Goal: Information Seeking & Learning: Learn about a topic

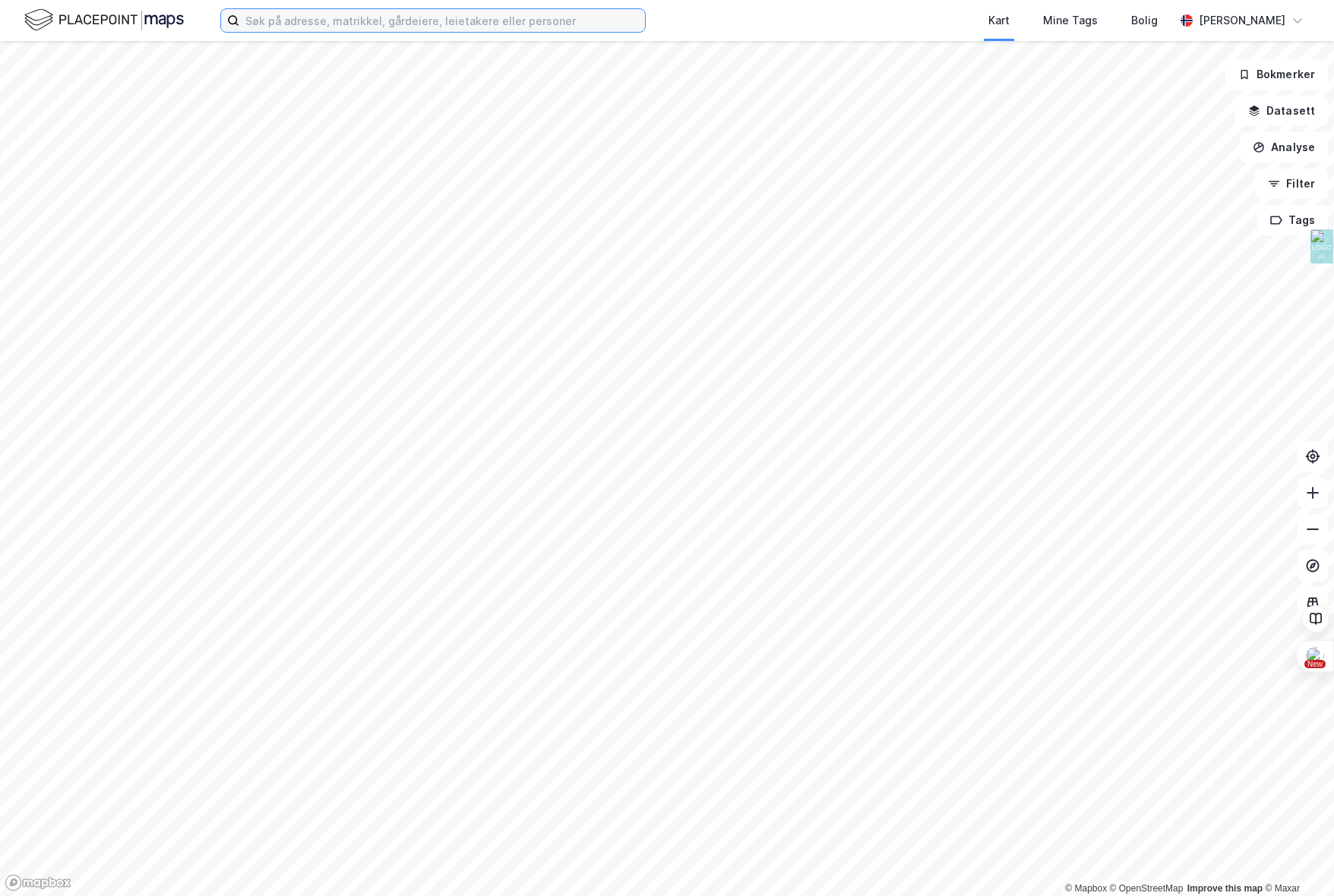
click at [374, 23] on input at bounding box center [442, 20] width 406 height 23
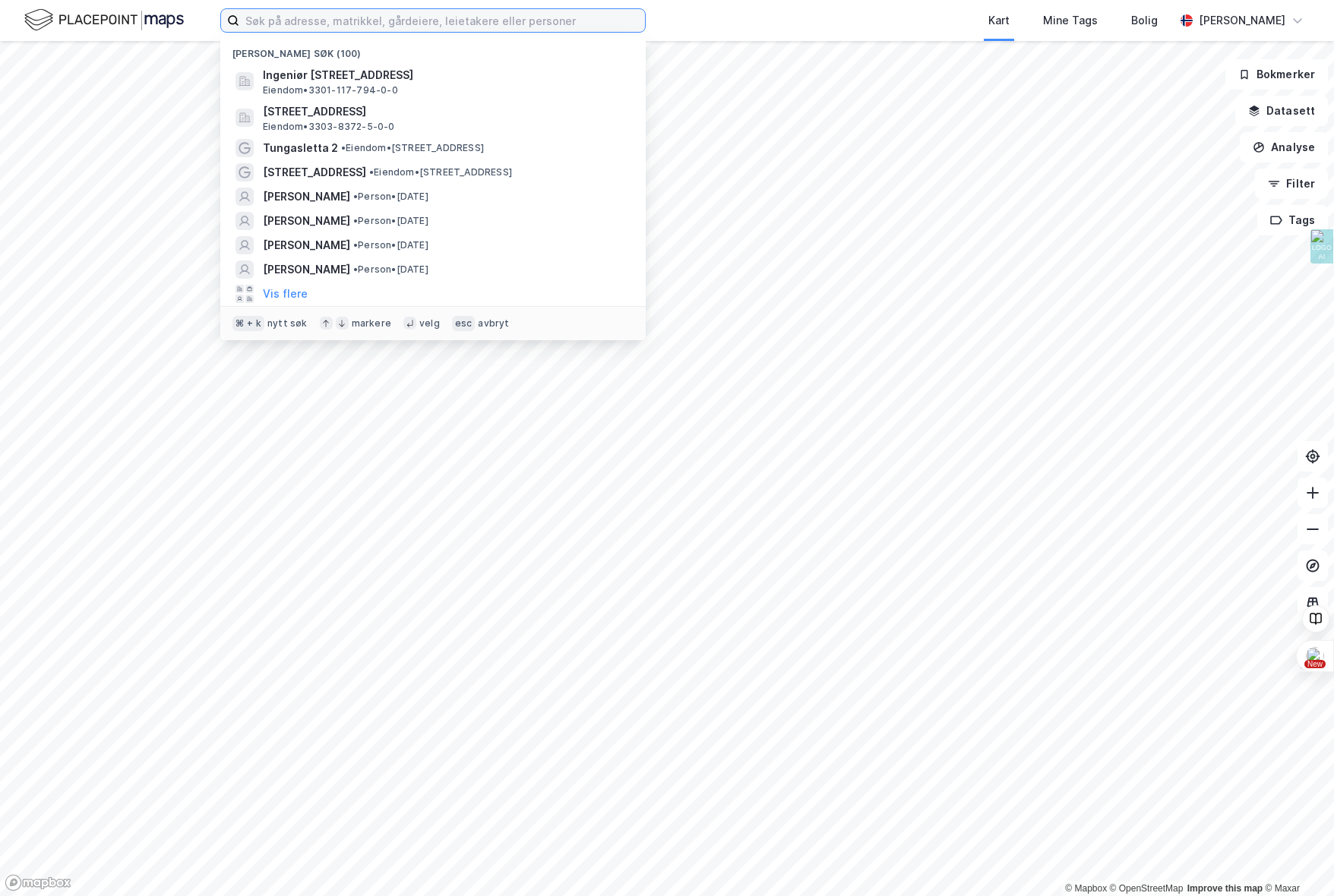
paste input "[STREET_ADDRESS]"
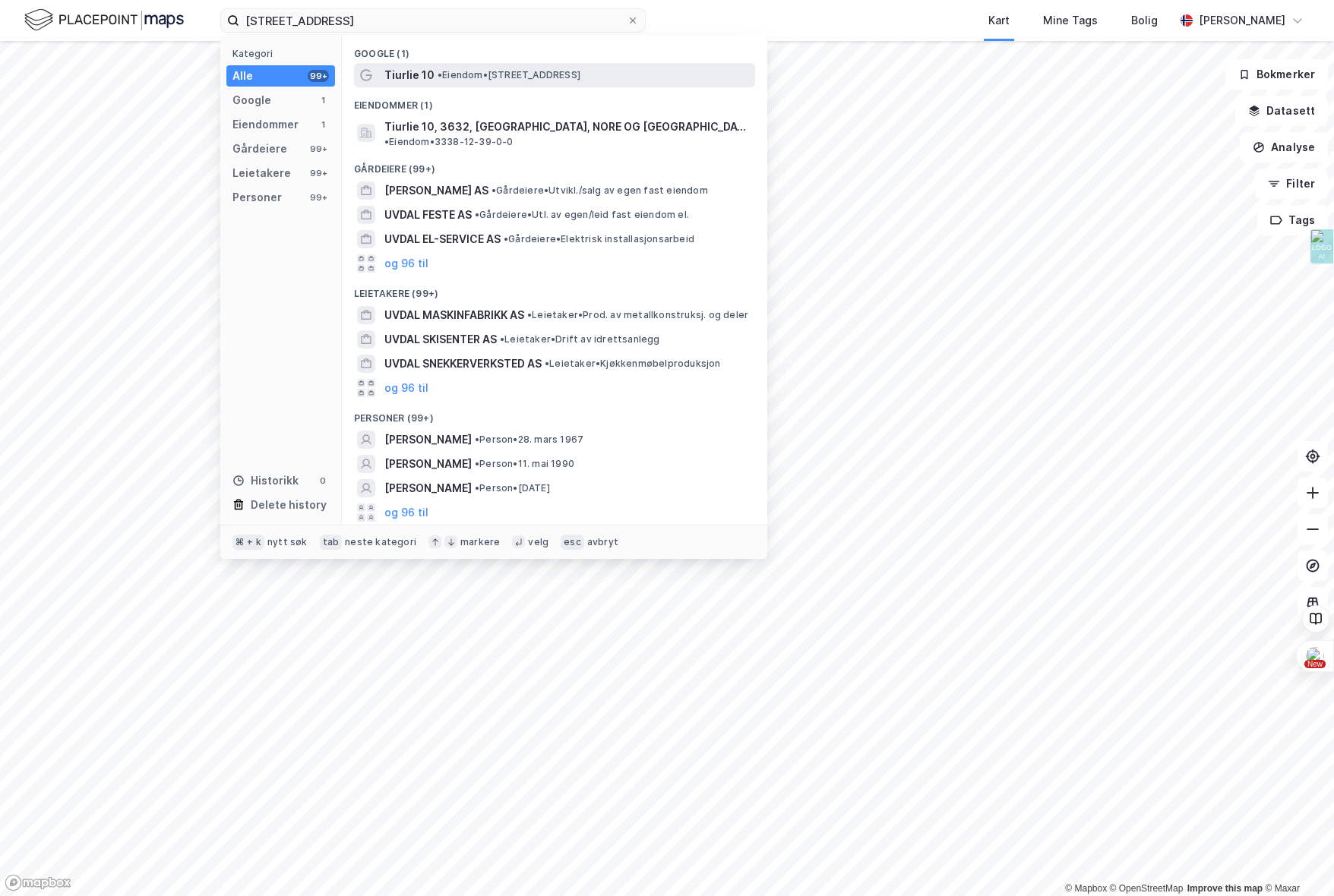
click at [417, 77] on span "Tiurlie 10" at bounding box center [409, 75] width 50 height 18
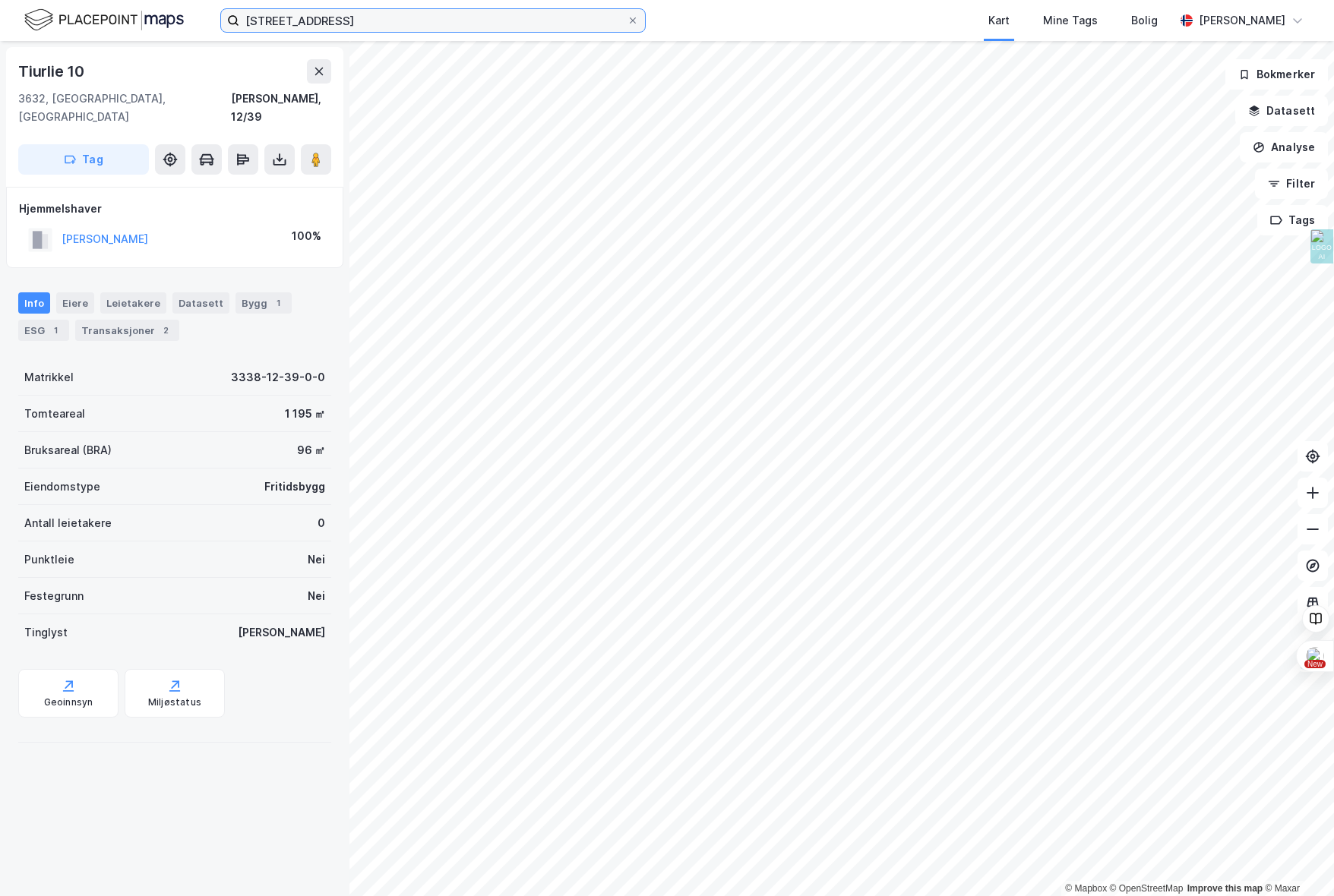
click at [280, 21] on input "[STREET_ADDRESS]" at bounding box center [432, 20] width 388 height 23
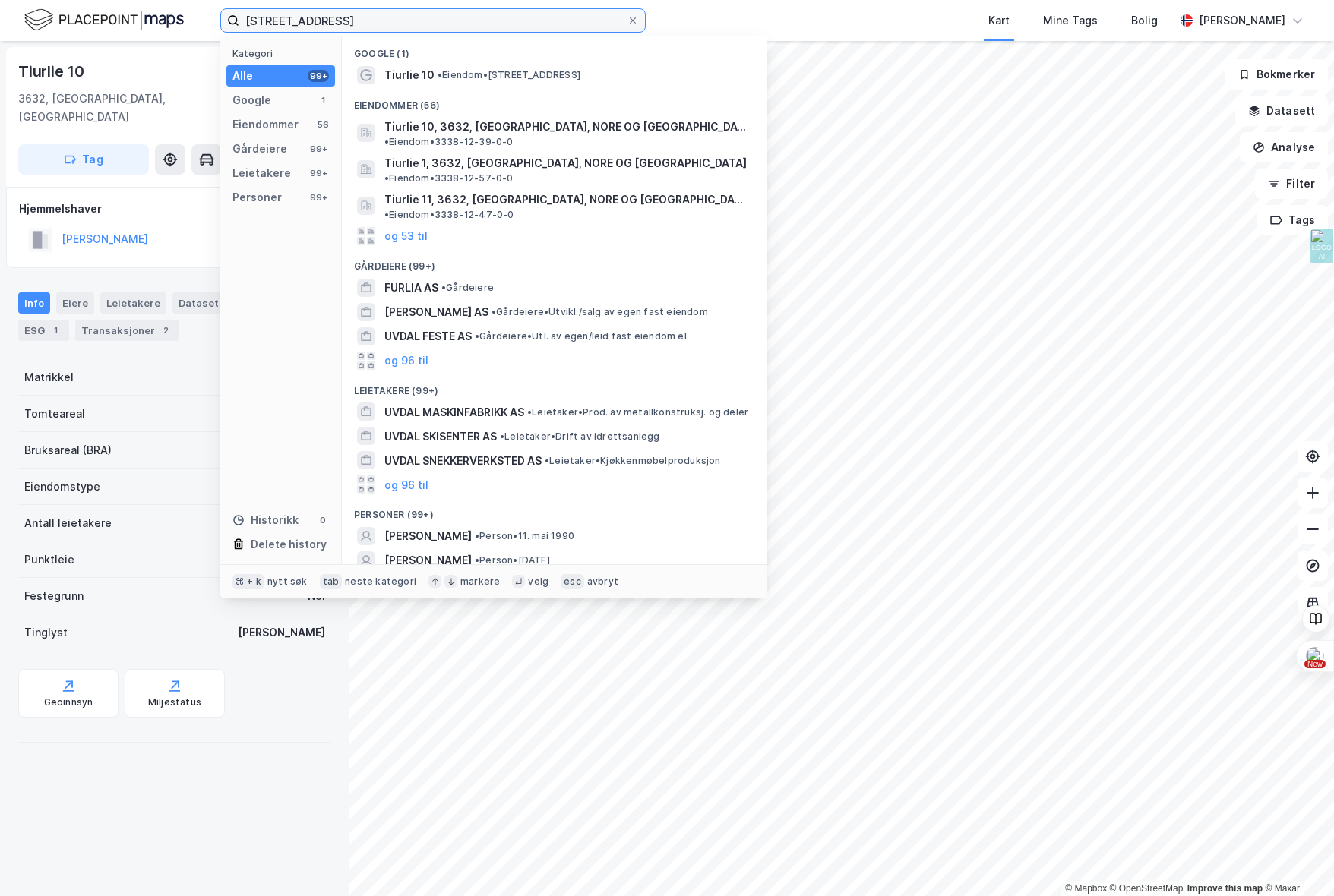
type input "[STREET_ADDRESS]"
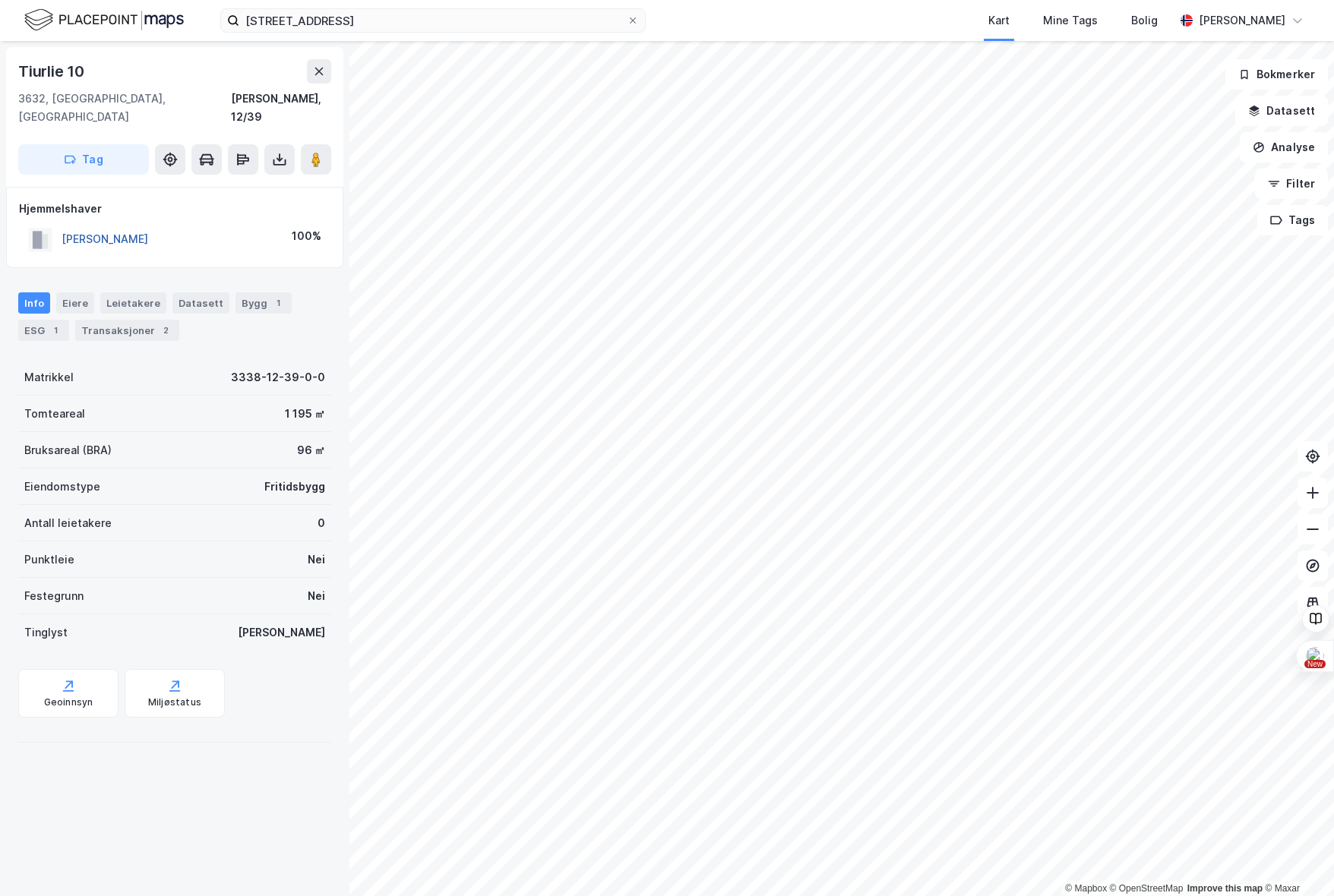
click at [0, 0] on button "[PERSON_NAME]" at bounding box center [0, 0] width 0 height 0
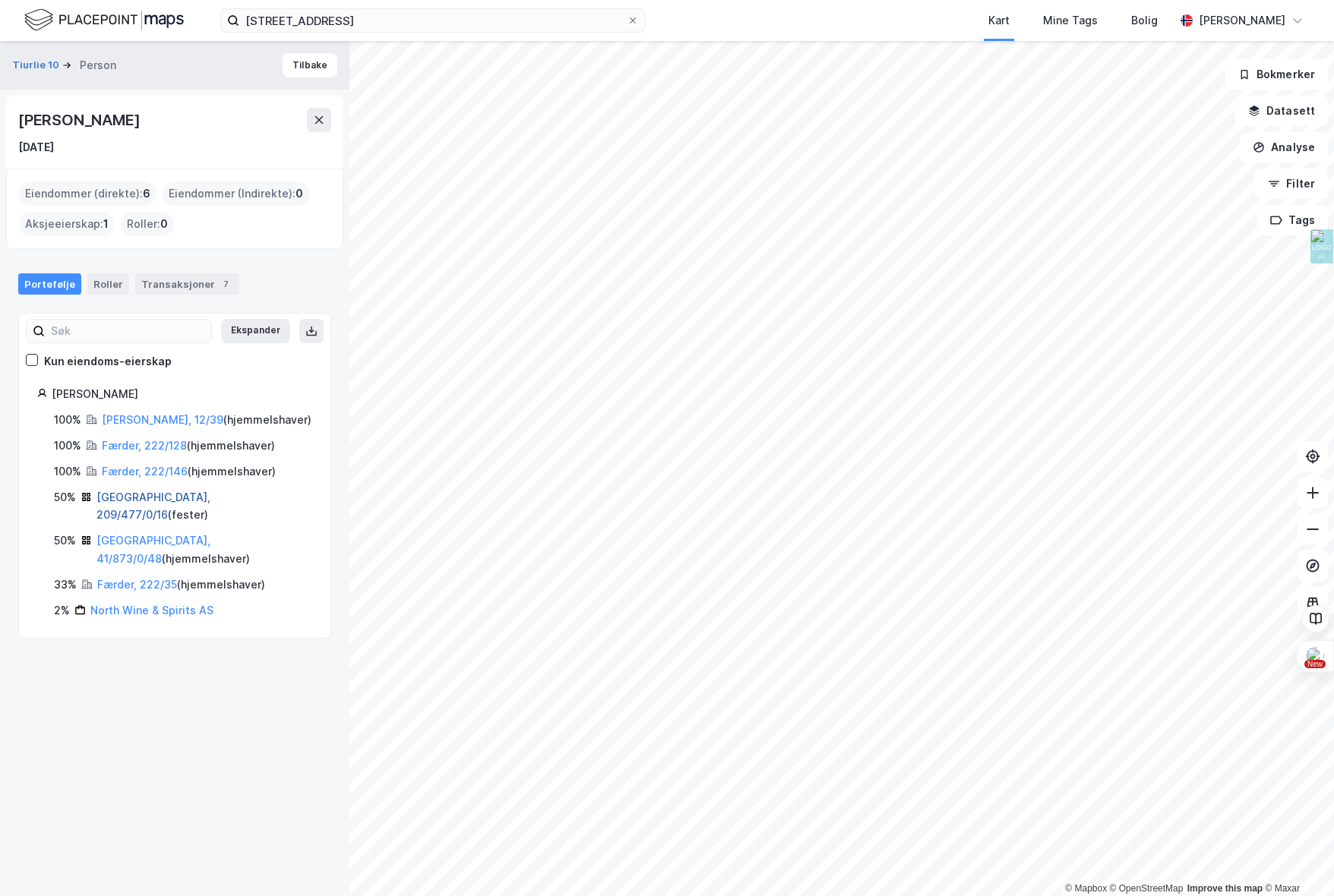
click at [121, 500] on link "[GEOGRAPHIC_DATA], 209/477/0/16" at bounding box center [153, 506] width 114 height 31
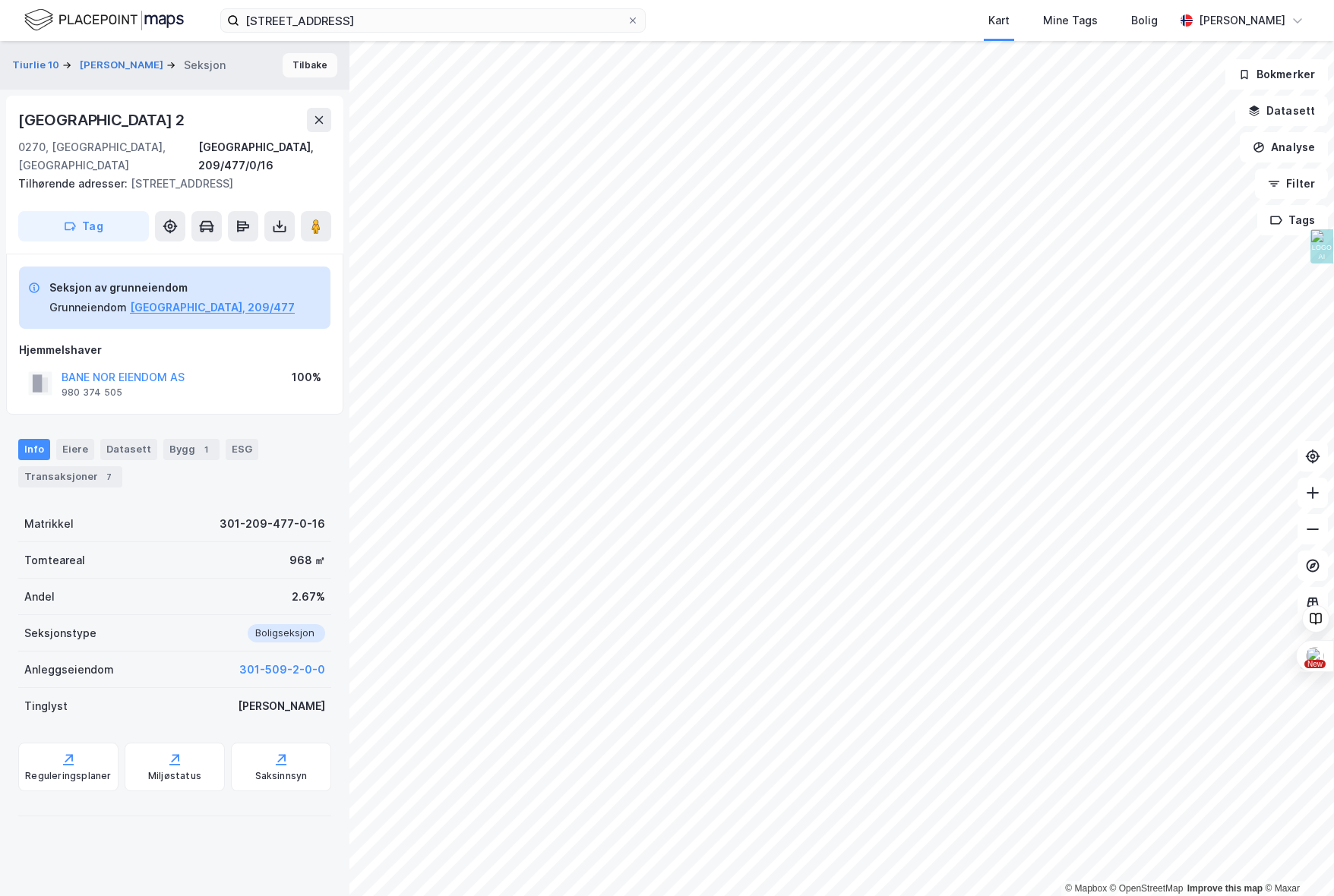
click at [293, 66] on button "Tilbake" at bounding box center [310, 66] width 54 height 24
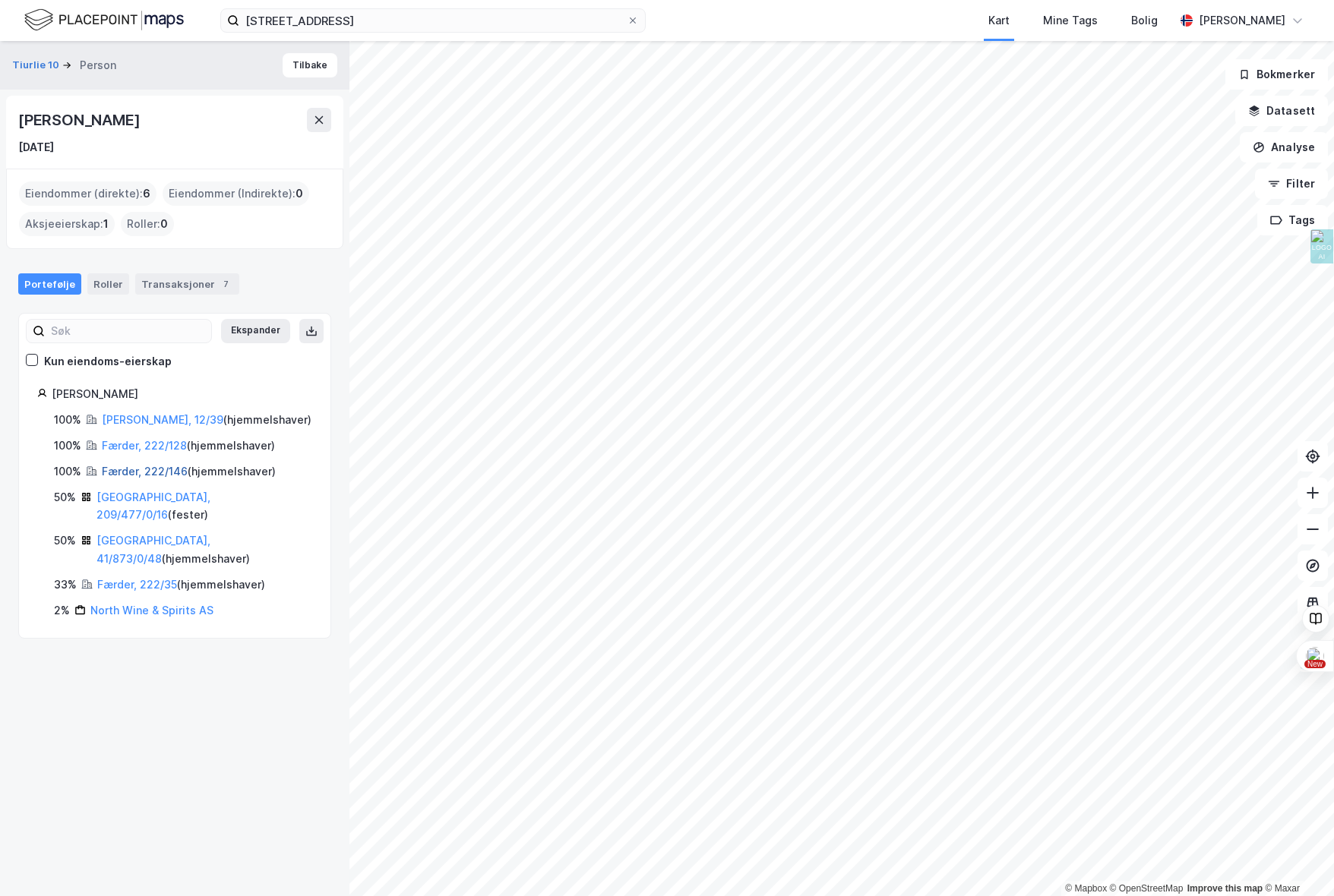
click at [131, 469] on link "Færder, 222/146" at bounding box center [144, 472] width 86 height 13
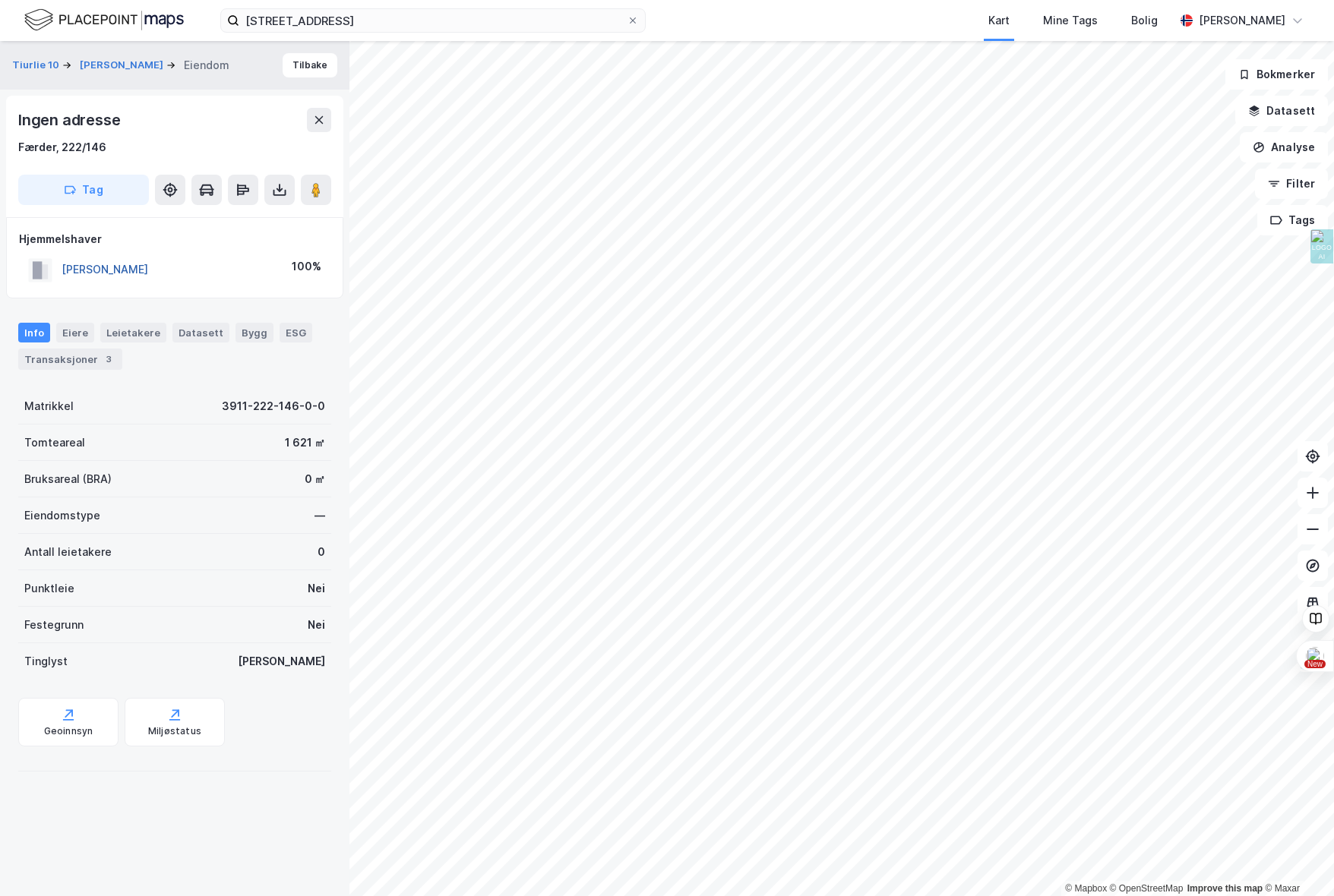
drag, startPoint x: 213, startPoint y: 270, endPoint x: 62, endPoint y: 273, distance: 151.0
click at [63, 273] on div "[PERSON_NAME] 100%" at bounding box center [175, 269] width 312 height 31
copy button "[PERSON_NAME]"
click at [308, 69] on button "Tilbake" at bounding box center [310, 66] width 54 height 24
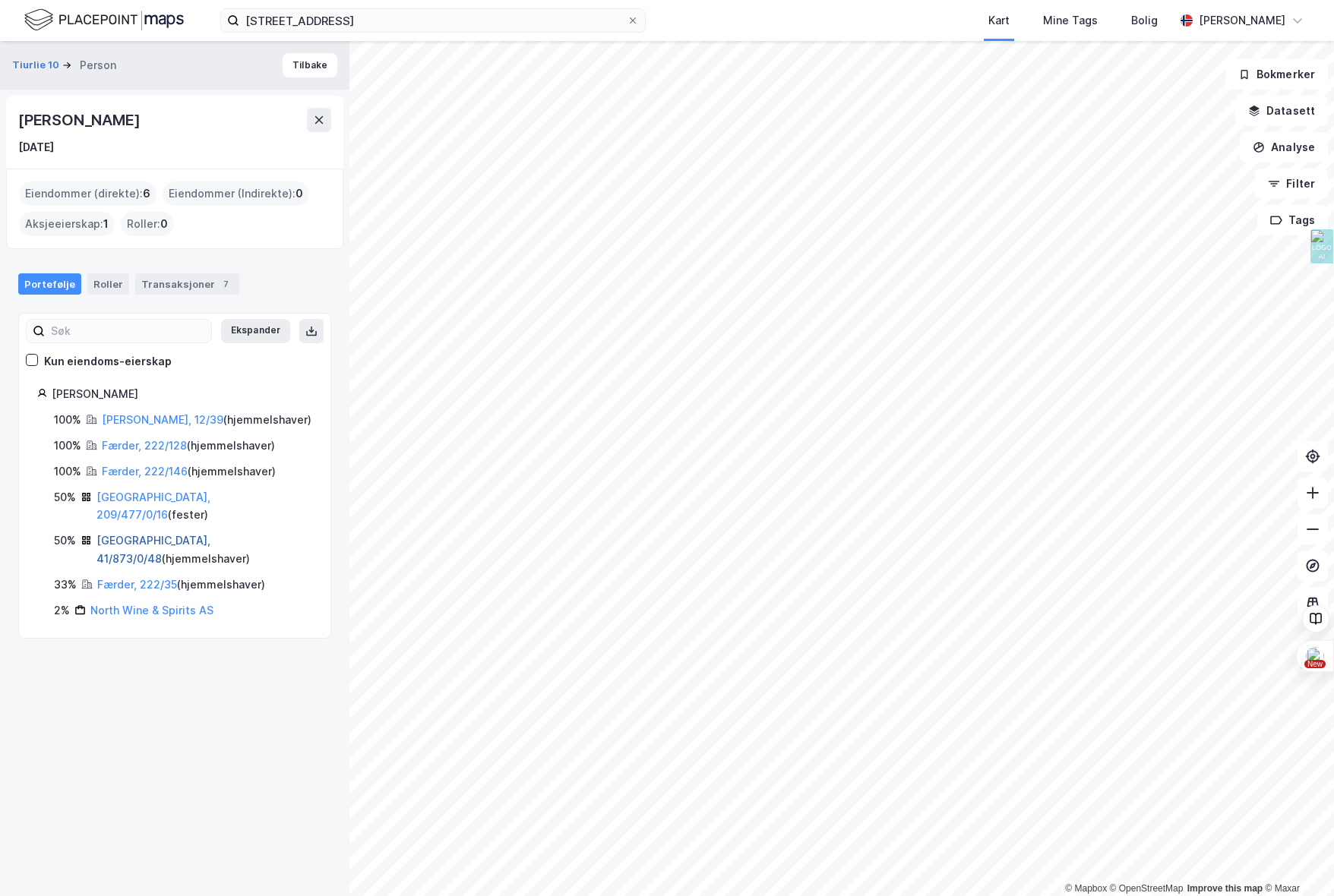
click at [121, 534] on link "[GEOGRAPHIC_DATA], 41/873/0/48" at bounding box center [153, 549] width 114 height 31
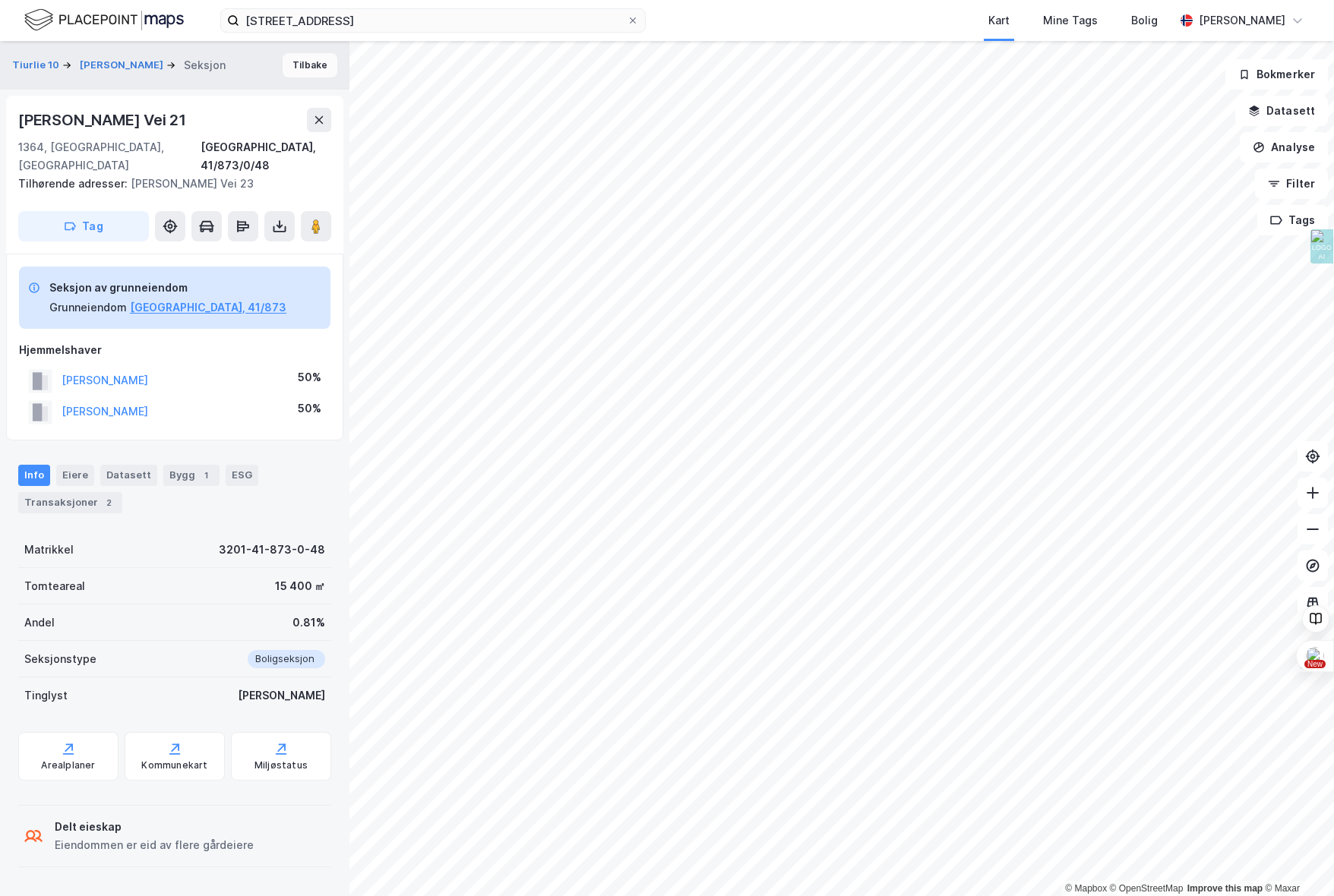
click at [301, 59] on button "Tilbake" at bounding box center [310, 66] width 54 height 24
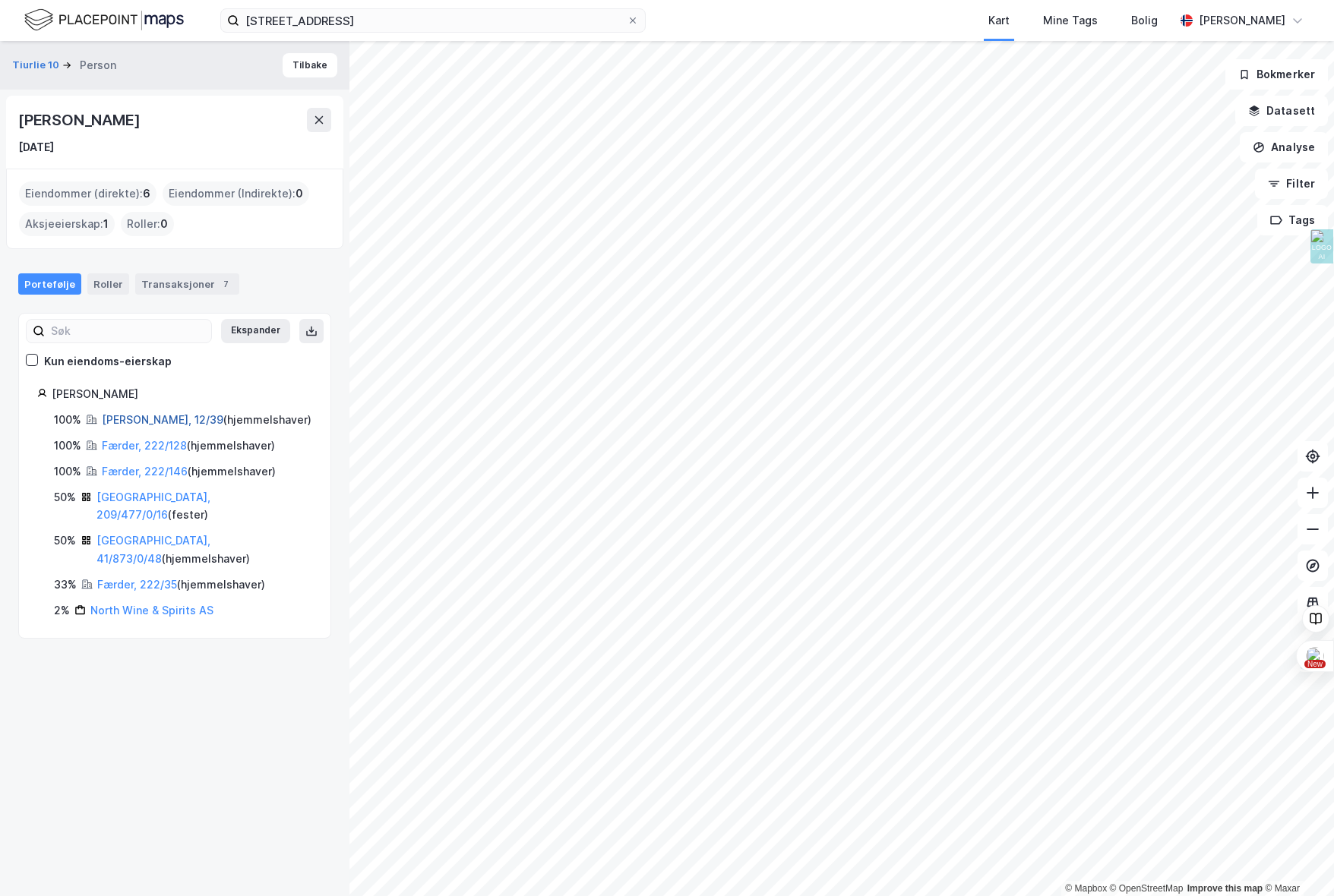
click at [133, 423] on link "[PERSON_NAME], 12/39" at bounding box center [162, 420] width 121 height 13
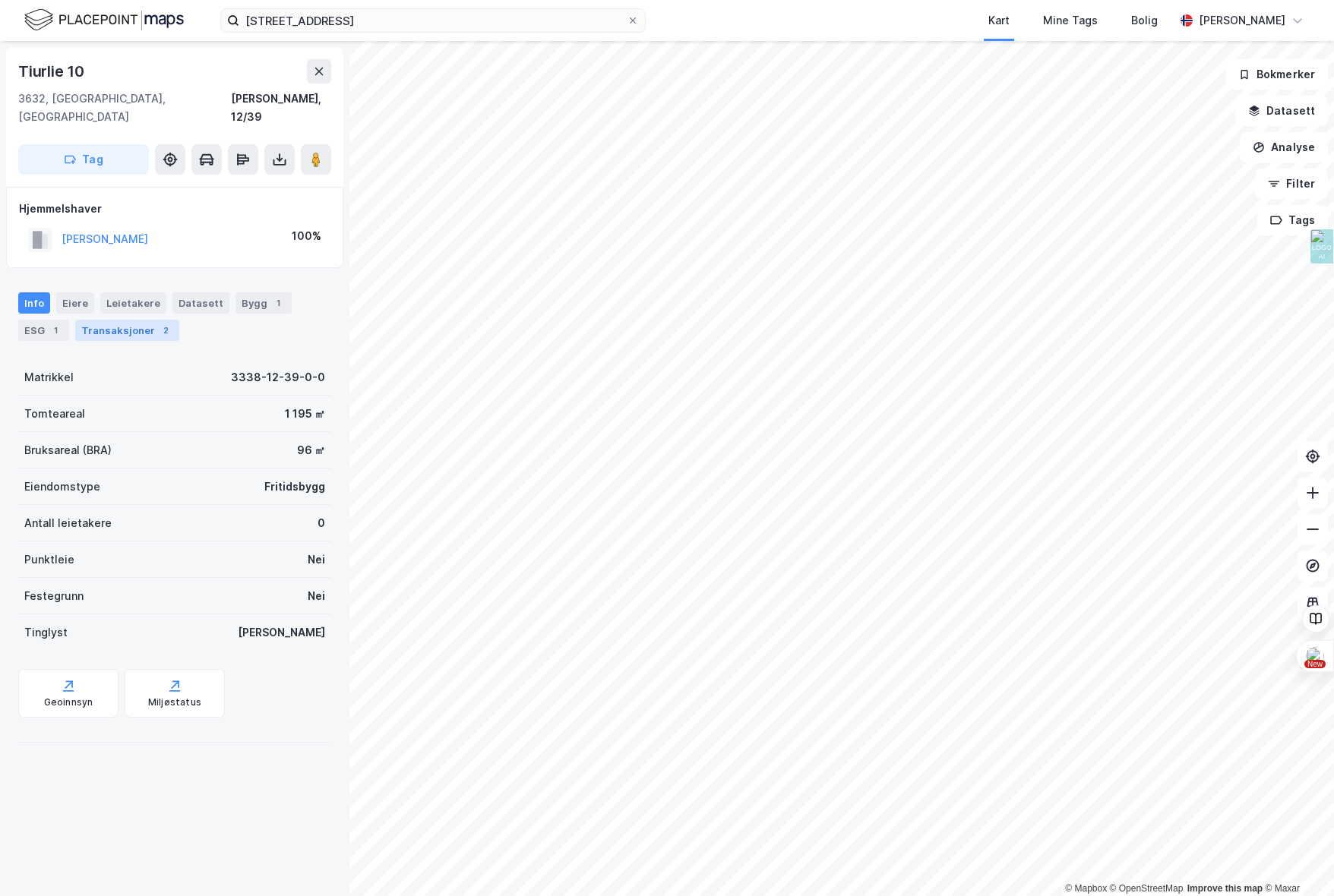
click at [141, 320] on div "Transaksjoner 2" at bounding box center [127, 330] width 104 height 22
